Goal: Task Accomplishment & Management: Complete application form

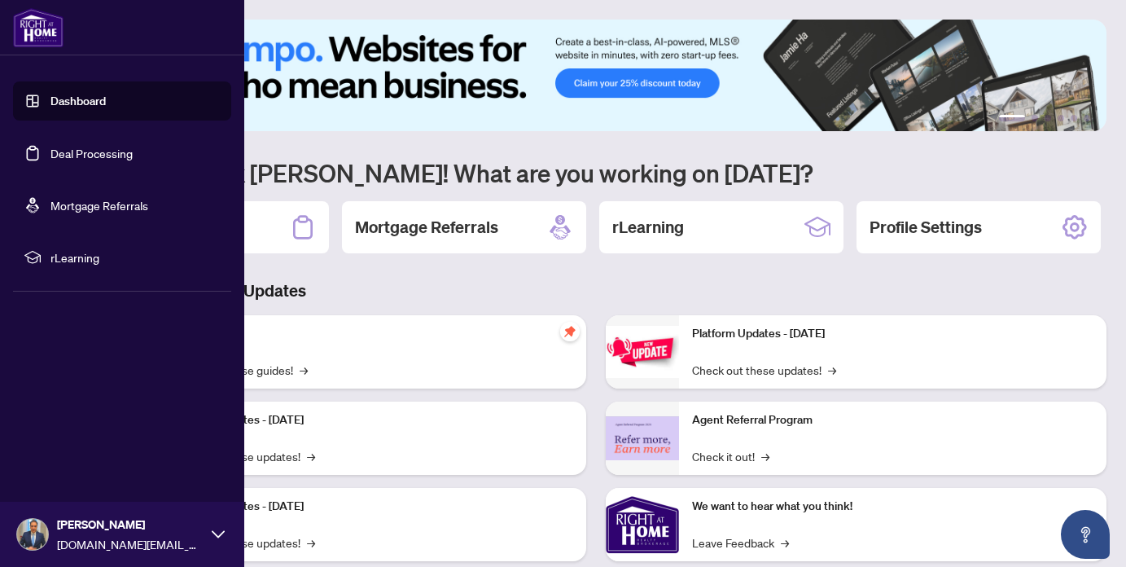
click at [106, 149] on link "Deal Processing" at bounding box center [91, 153] width 82 height 15
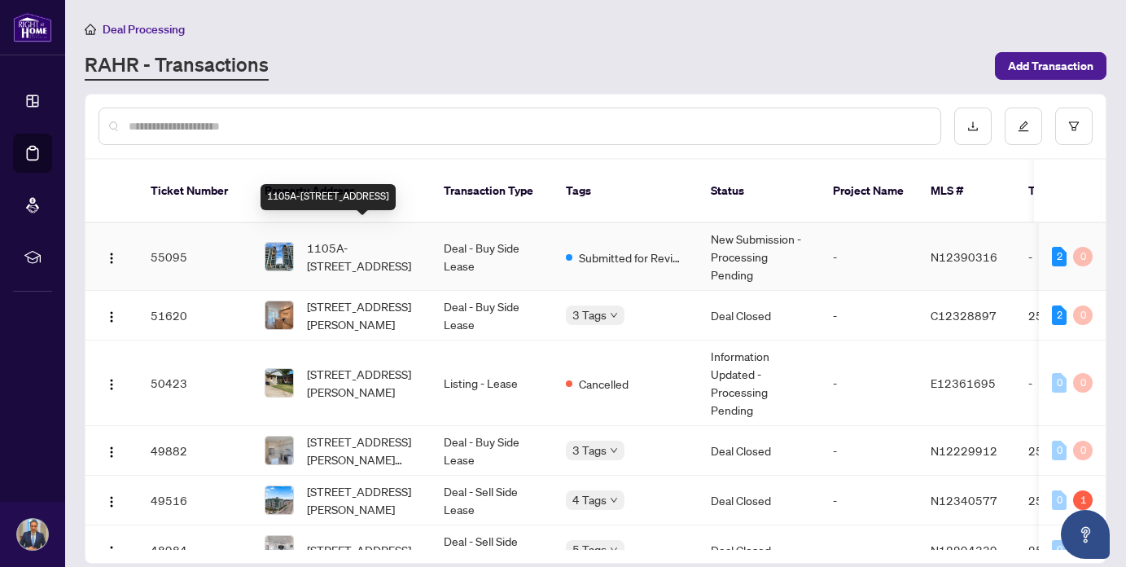
click at [379, 243] on span "1105A-[STREET_ADDRESS]" at bounding box center [362, 257] width 111 height 36
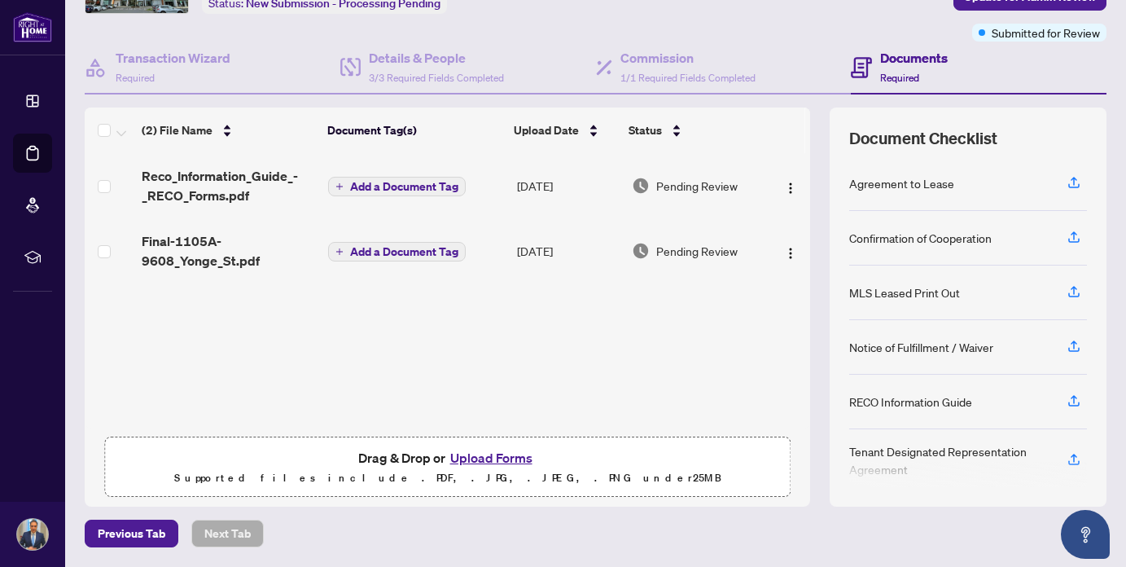
scroll to position [115, 0]
click at [511, 459] on button "Upload Forms" at bounding box center [491, 458] width 92 height 21
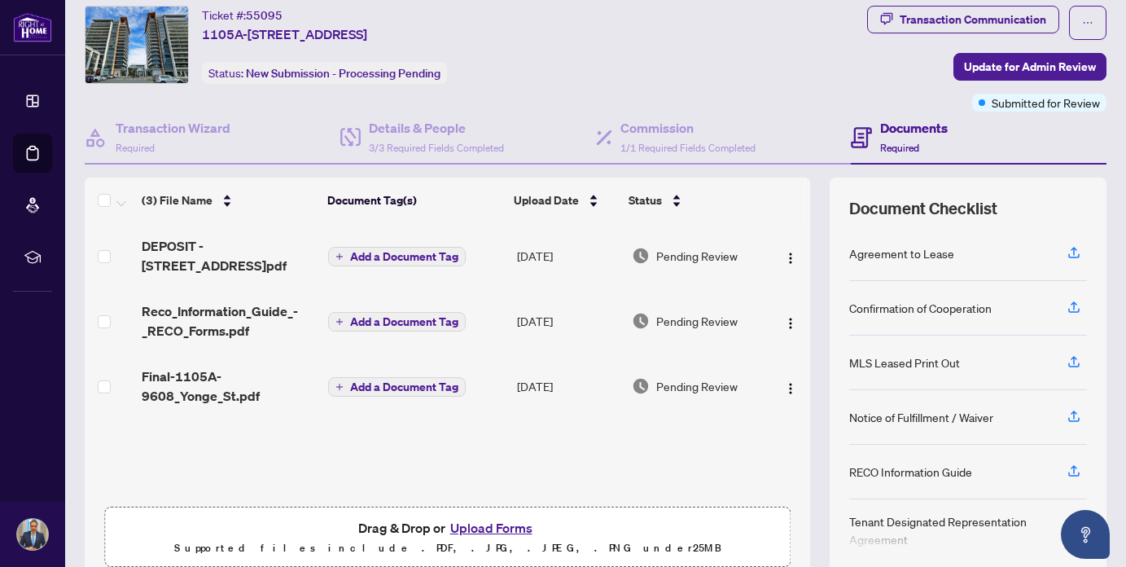
scroll to position [7, 0]
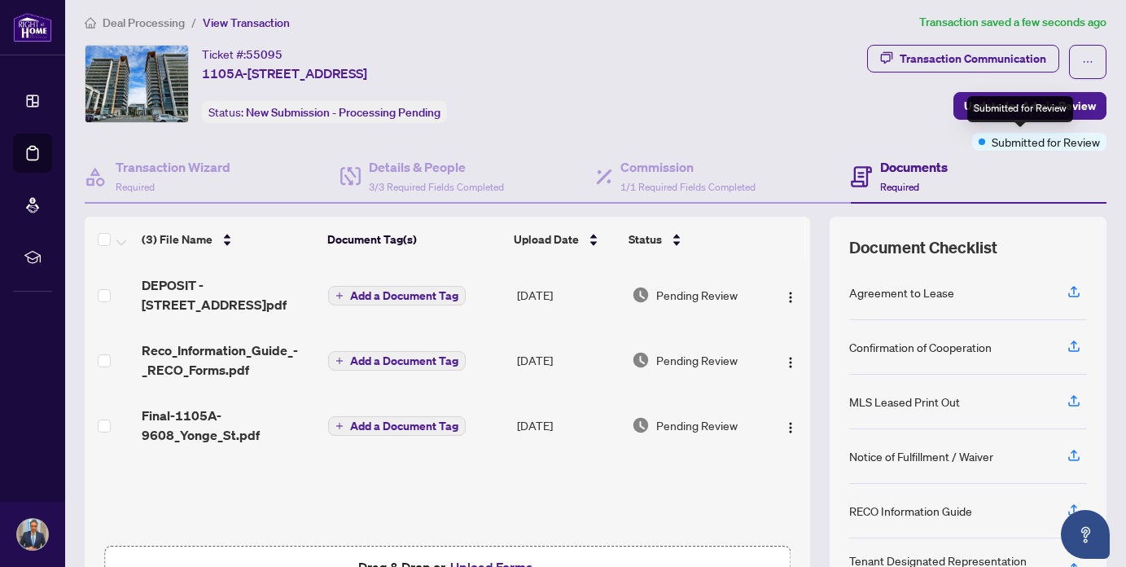
click at [1006, 106] on div "Submitted for Review" at bounding box center [1020, 109] width 106 height 26
click at [1067, 101] on span "Update for Admin Review" at bounding box center [1030, 106] width 132 height 26
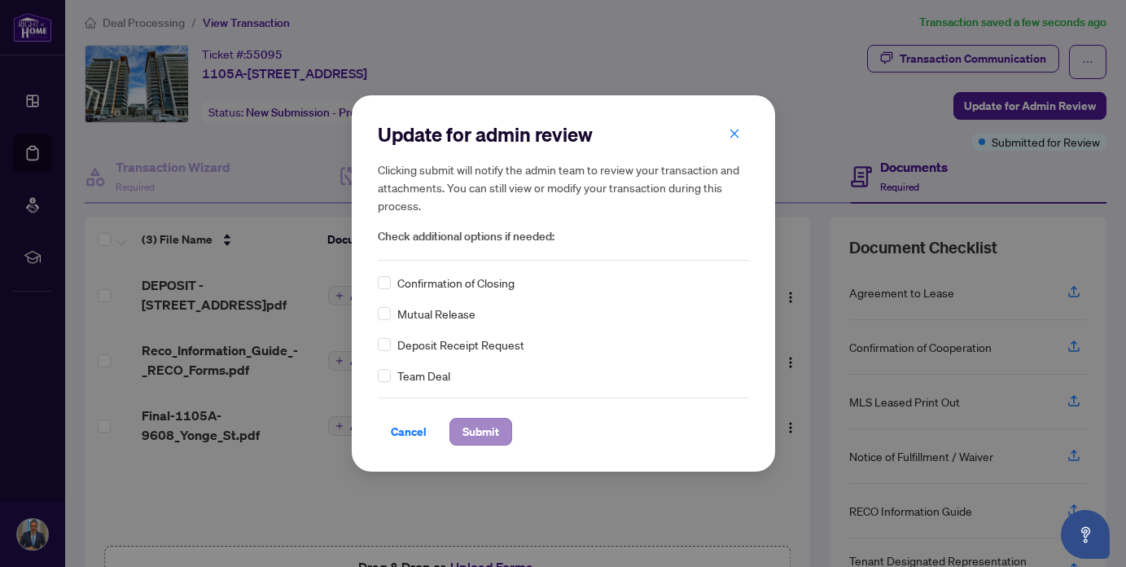
click at [485, 433] on span "Submit" at bounding box center [480, 431] width 37 height 26
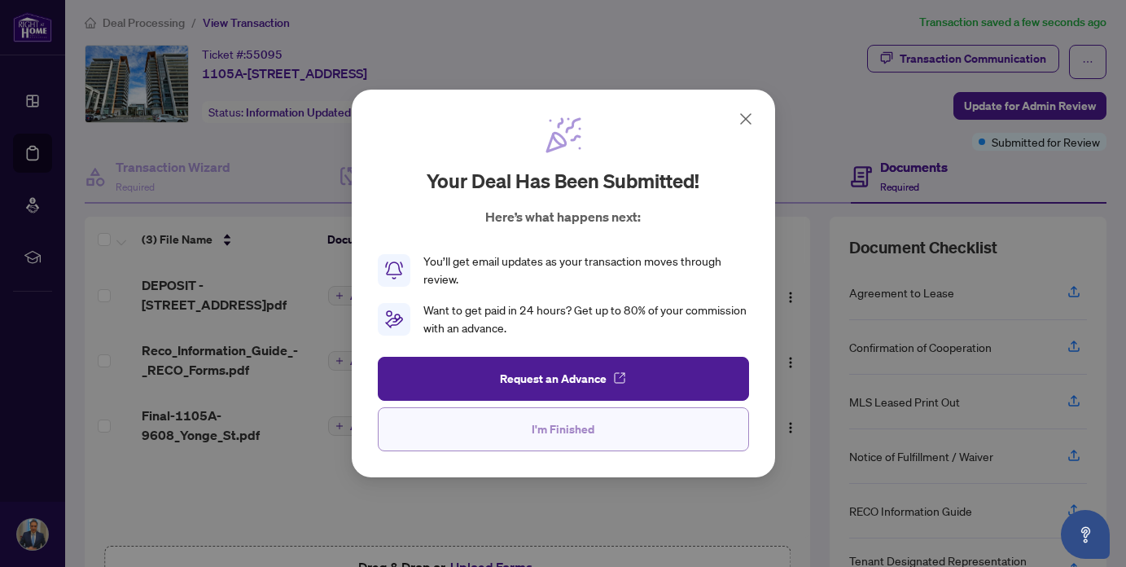
click at [571, 431] on span "I'm Finished" at bounding box center [563, 429] width 63 height 26
